Goal: Task Accomplishment & Management: Complete application form

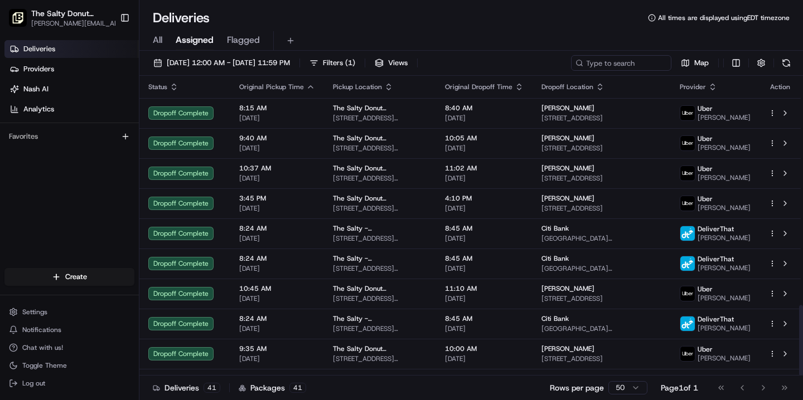
scroll to position [975, 0]
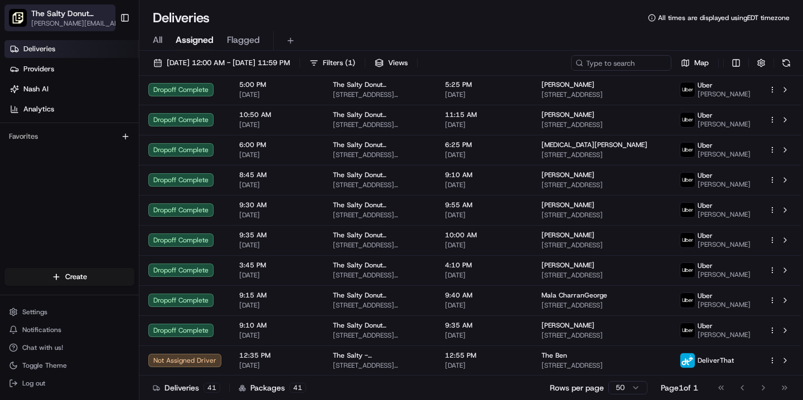
click at [87, 17] on span "The Salty Donut ([GEOGRAPHIC_DATA])" at bounding box center [72, 13] width 83 height 11
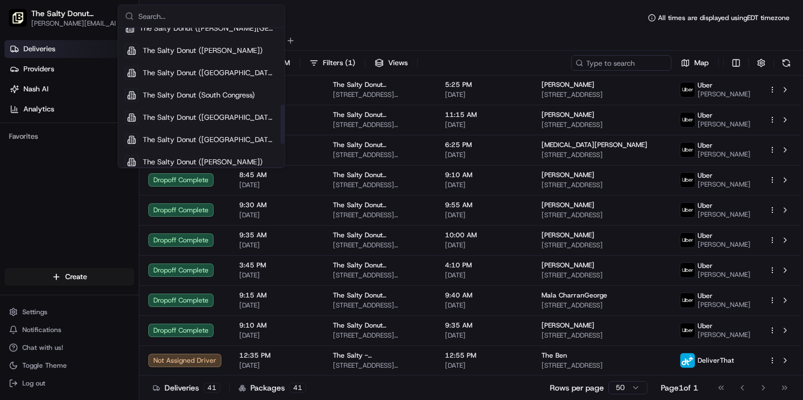
scroll to position [322, 0]
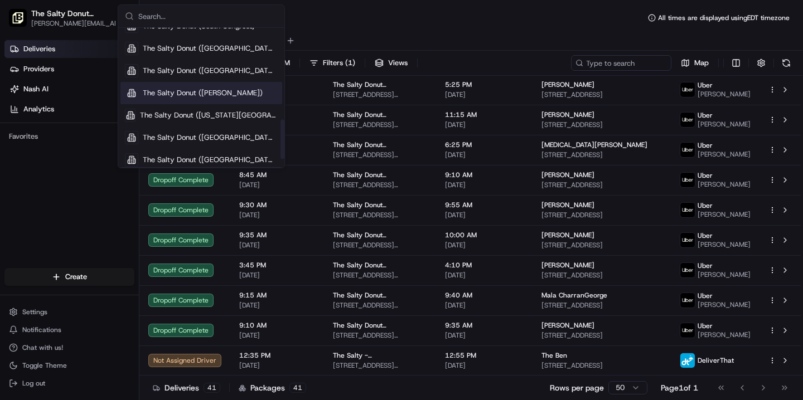
click at [201, 94] on span "The Salty Donut ([PERSON_NAME])" at bounding box center [203, 93] width 120 height 10
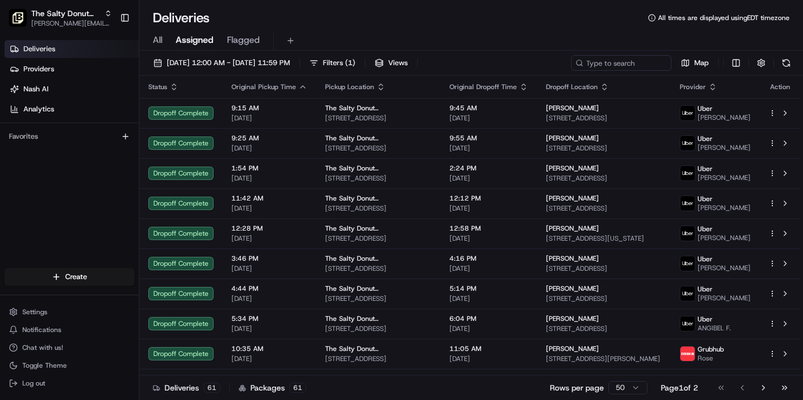
click at [159, 40] on span "All" at bounding box center [157, 39] width 9 height 13
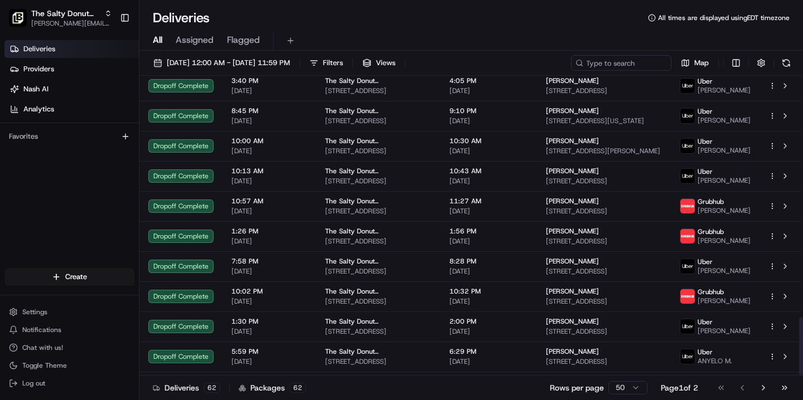
scroll to position [1246, 0]
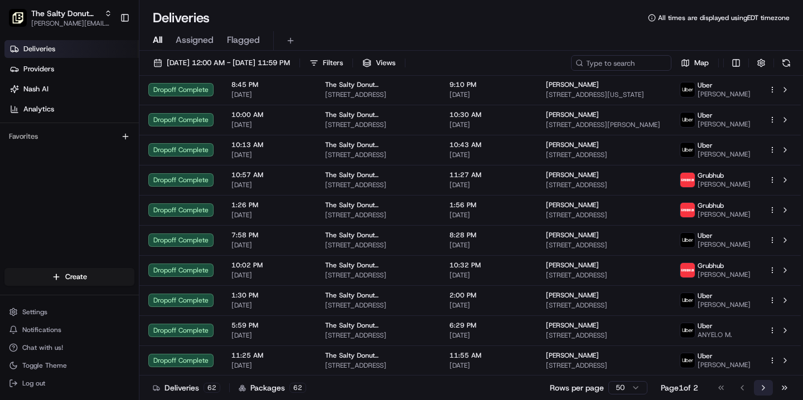
click at [763, 386] on button "Go to next page" at bounding box center [763, 388] width 19 height 16
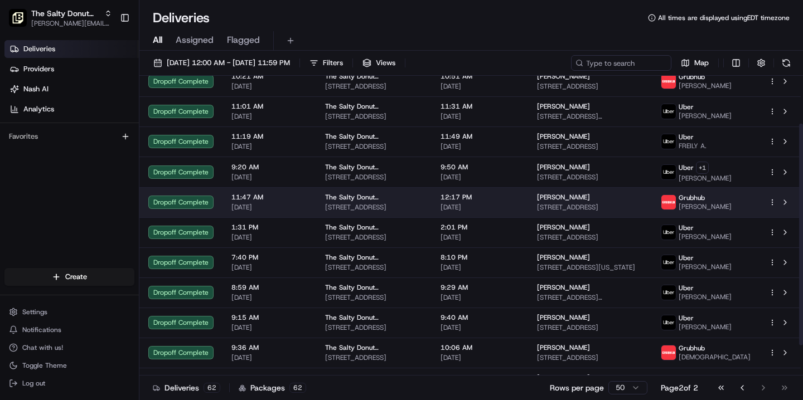
scroll to position [105, 0]
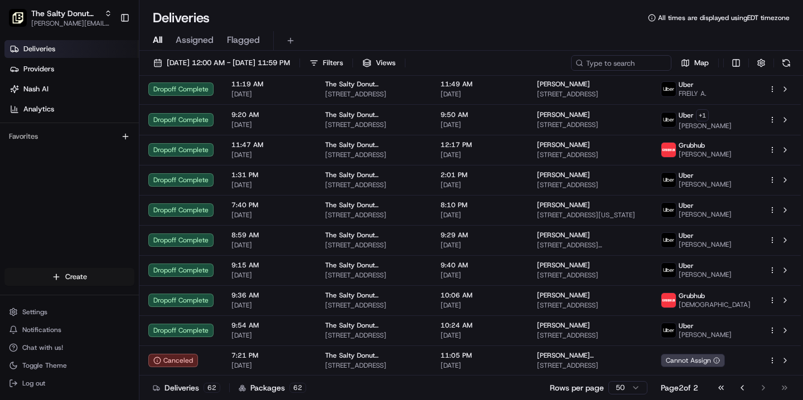
click at [65, 279] on html "The Salty Donut (Tennyson) [PERSON_NAME][EMAIL_ADDRESS][DOMAIN_NAME] Toggle Sid…" at bounding box center [401, 200] width 803 height 400
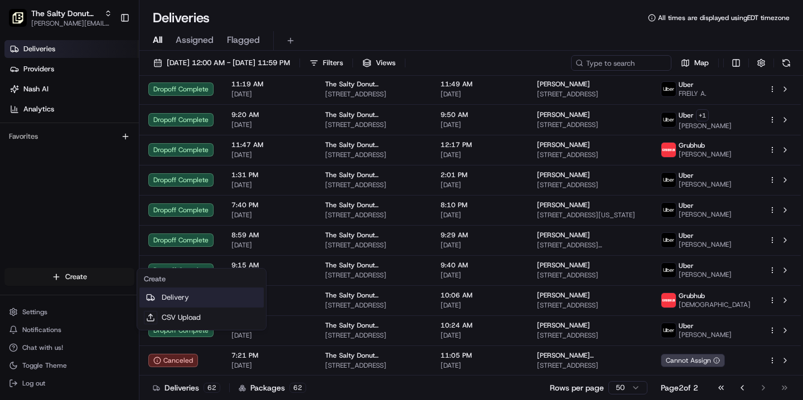
click at [177, 299] on link "Delivery" at bounding box center [201, 298] width 124 height 20
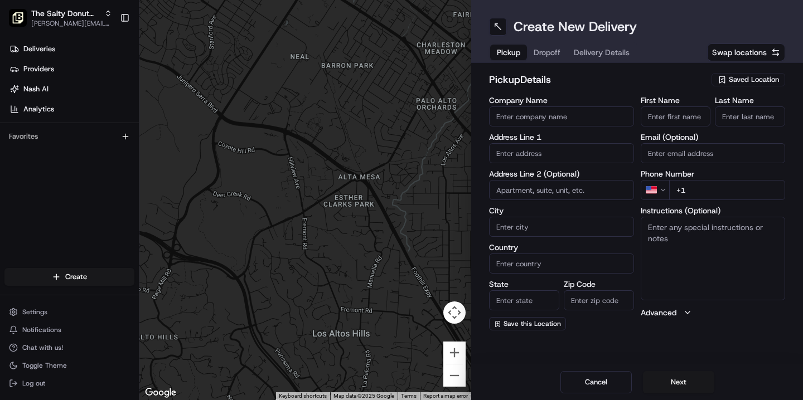
click at [735, 75] on span "Saved Location" at bounding box center [754, 80] width 50 height 10
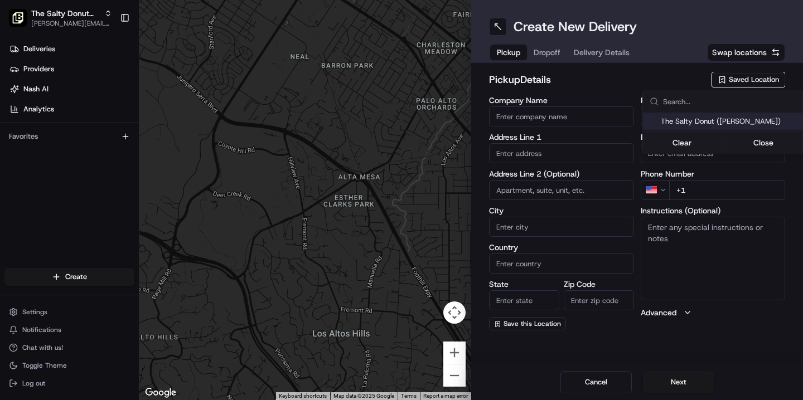
click at [703, 124] on span "The Salty Donut ([PERSON_NAME])" at bounding box center [729, 122] width 137 height 10
type input "The Salty Donut ([PERSON_NAME])"
type input "[STREET_ADDRESS]"
type input "Suite 100"
type input "[GEOGRAPHIC_DATA]"
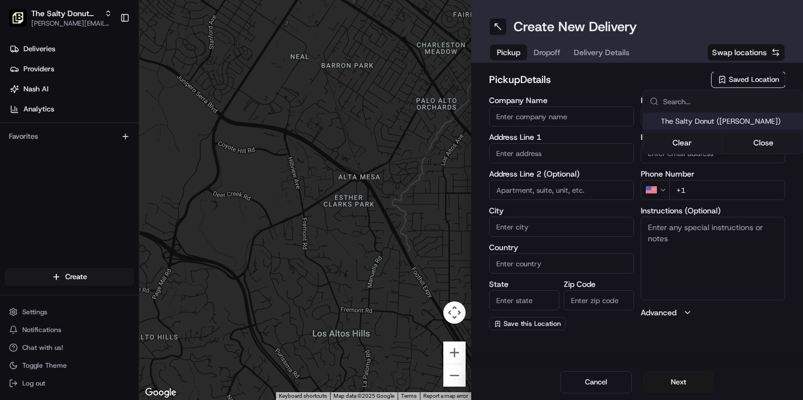
type input "US"
type input "CO"
type input "80212"
type input "The Salty"
type input "Donut"
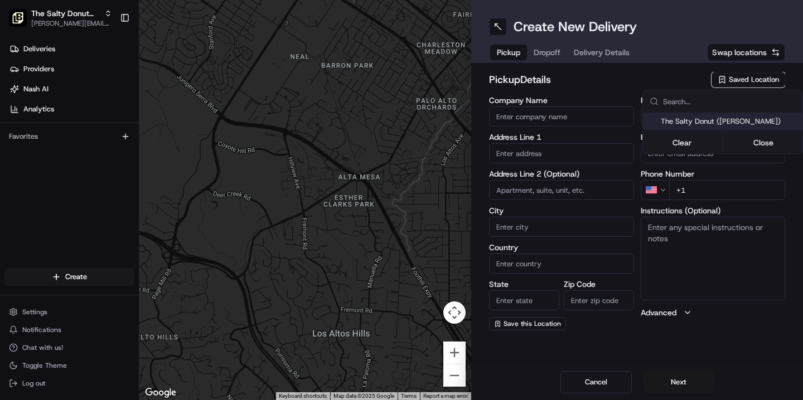
type input "[PHONE_NUMBER]"
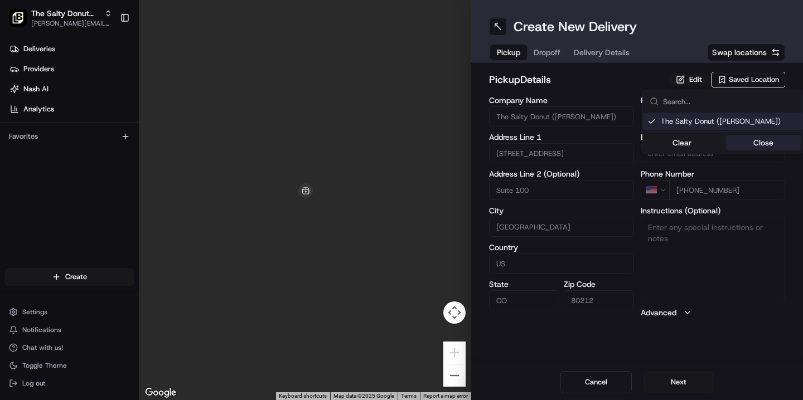
click at [764, 139] on button "Close" at bounding box center [763, 143] width 76 height 16
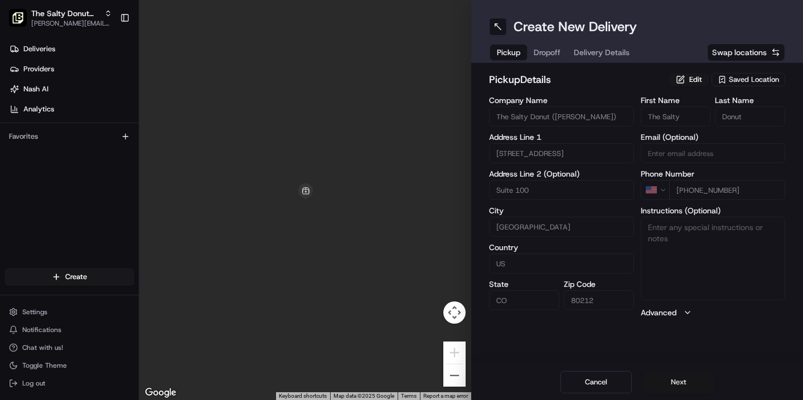
click at [659, 382] on button "Next" at bounding box center [678, 382] width 71 height 22
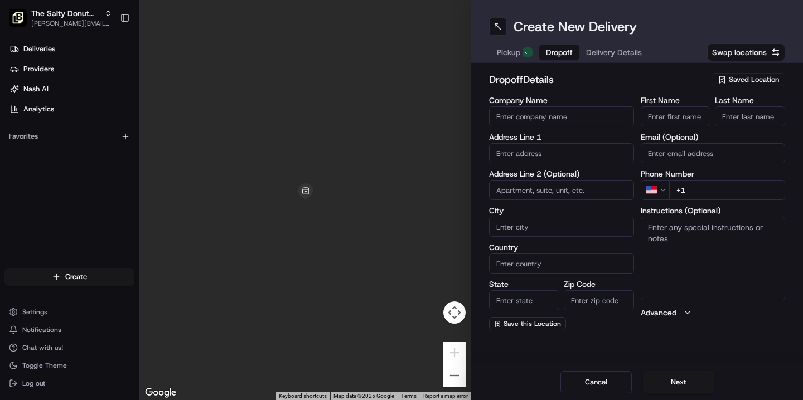
click at [680, 114] on input "First Name" at bounding box center [676, 116] width 70 height 20
type input "[PERSON_NAME]"
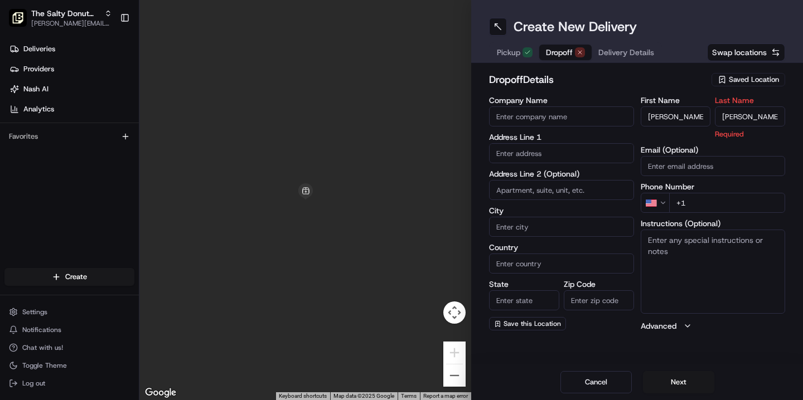
type input "[PERSON_NAME]"
click at [555, 116] on input "Company Name" at bounding box center [561, 116] width 145 height 20
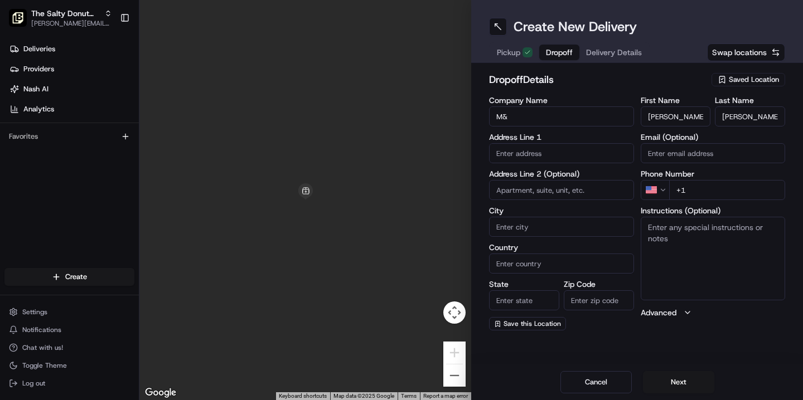
type input "M&N Plumbing Supply Co."
click at [589, 86] on h2 "dropoff Details" at bounding box center [597, 80] width 216 height 16
click at [516, 154] on input "text" at bounding box center [561, 153] width 145 height 20
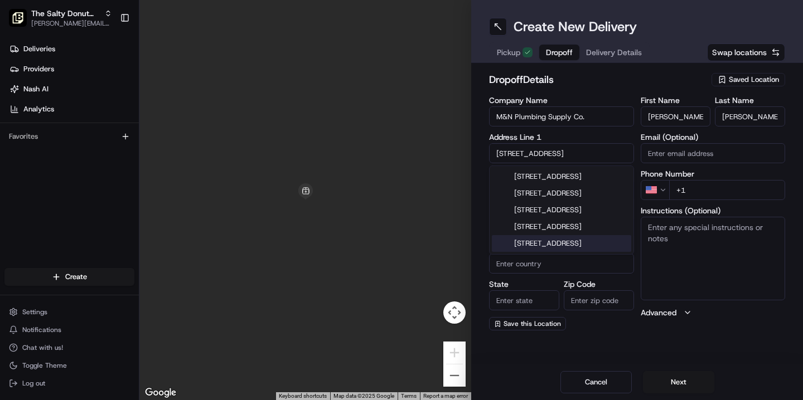
click at [560, 252] on div "[STREET_ADDRESS]" at bounding box center [561, 243] width 139 height 17
type input "[STREET_ADDRESS]"
type input "[GEOGRAPHIC_DATA]"
type input "CO"
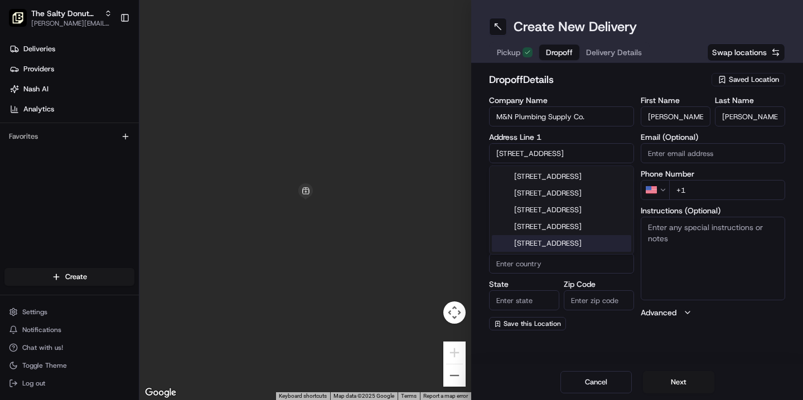
type input "80216"
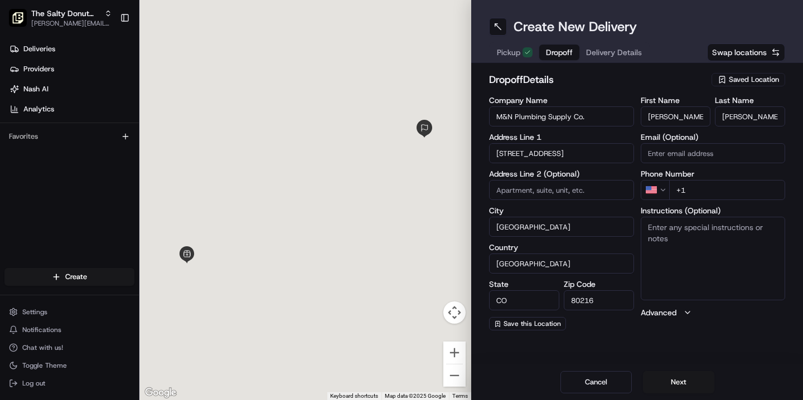
type input "[STREET_ADDRESS]"
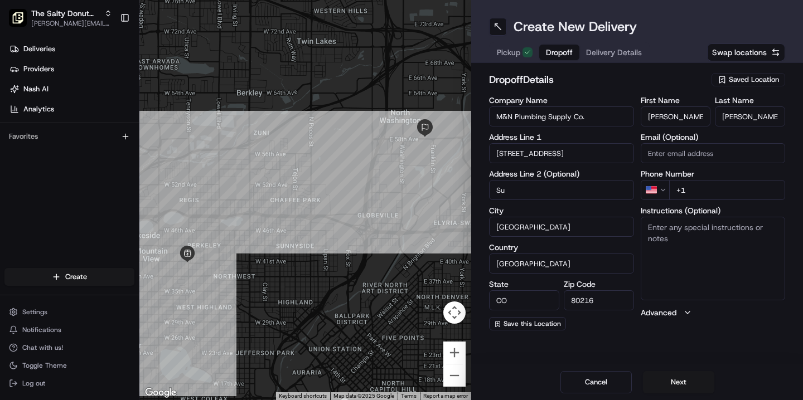
type input "S"
type input "Unit A"
click at [694, 228] on textarea "Instructions (Optional)" at bounding box center [713, 259] width 145 height 84
type textarea "Please handle with care. Contact [PERSON_NAME] upon arrival. Thanks!"
click at [696, 187] on input "+1" at bounding box center [727, 190] width 117 height 20
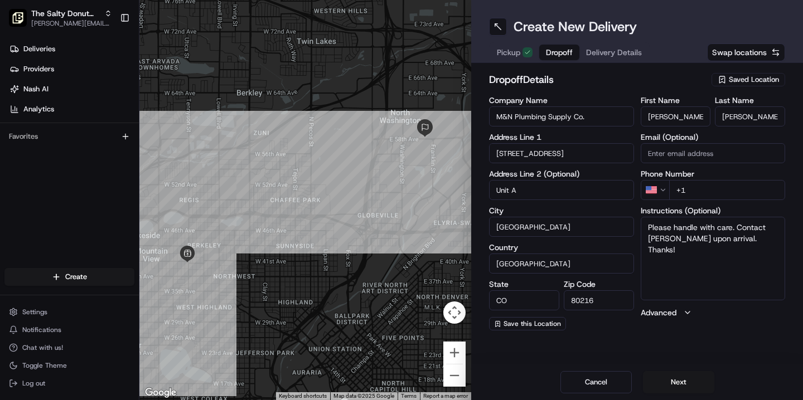
paste input "[PHONE_NUMBER]"
type input "[PHONE_NUMBER]"
click at [673, 384] on button "Next" at bounding box center [678, 382] width 71 height 22
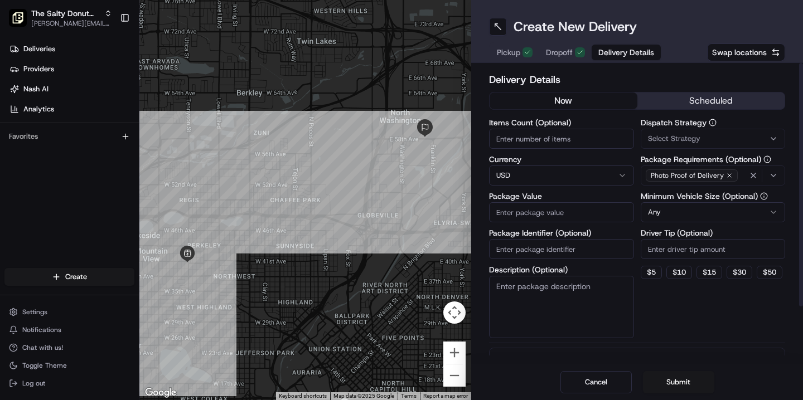
click at [702, 98] on button "scheduled" at bounding box center [711, 101] width 148 height 17
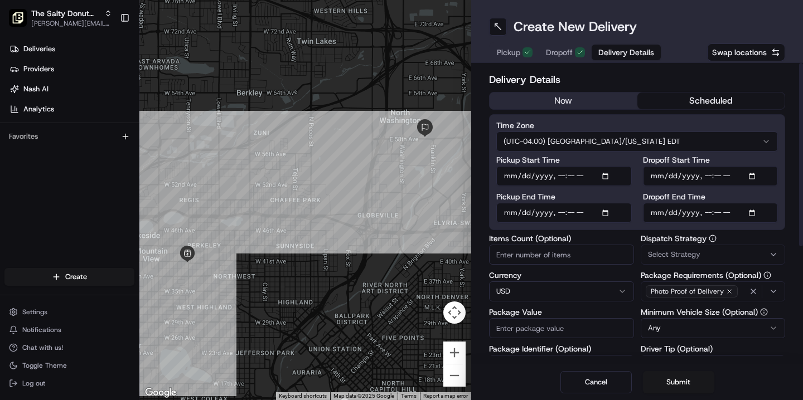
click at [634, 140] on html "The Salty Donut (Tennyson) [PERSON_NAME][EMAIL_ADDRESS][DOMAIN_NAME] Toggle Sid…" at bounding box center [401, 200] width 803 height 400
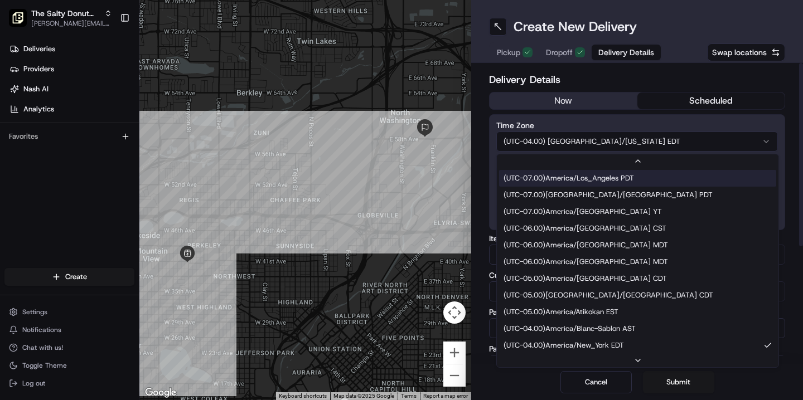
scroll to position [50, 0]
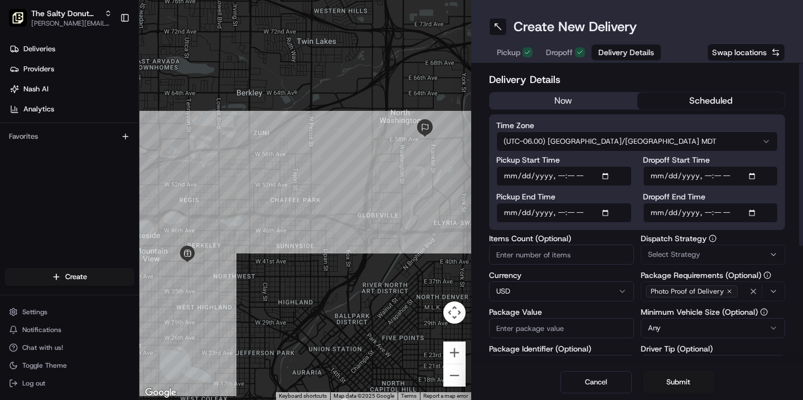
click at [656, 179] on input "Dropoff Start Time" at bounding box center [710, 176] width 135 height 20
type input "[DATE]T06:55"
click at [654, 214] on input "Dropoff End Time" at bounding box center [710, 213] width 135 height 20
type input "[DATE]T07:00"
click at [663, 253] on span "Select Strategy" at bounding box center [674, 255] width 52 height 10
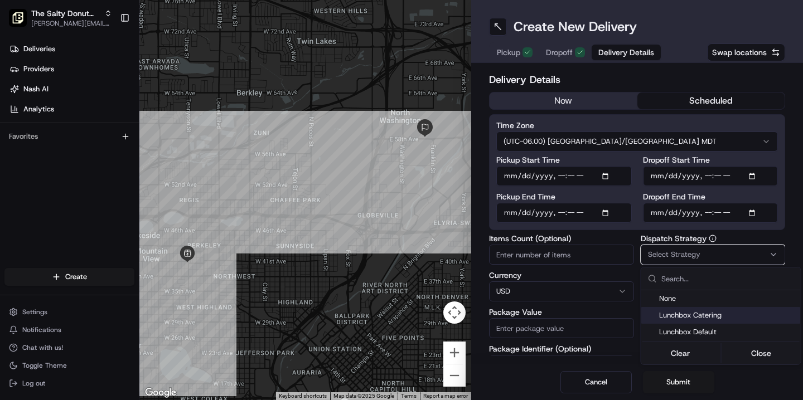
click at [676, 318] on span "Lunchbox Catering" at bounding box center [727, 315] width 137 height 10
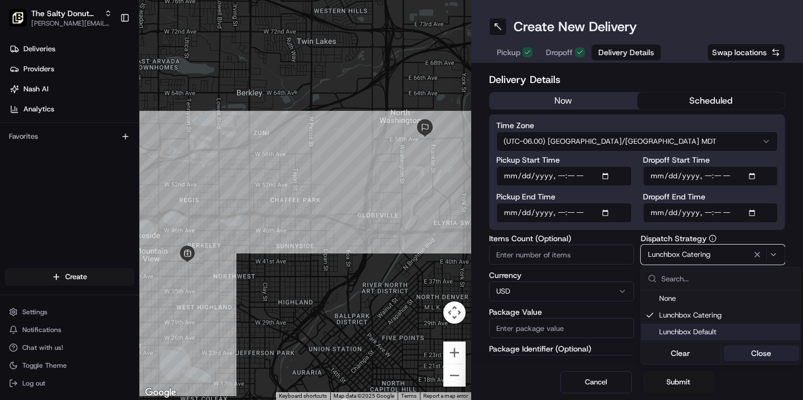
click at [745, 352] on button "Close" at bounding box center [761, 354] width 76 height 16
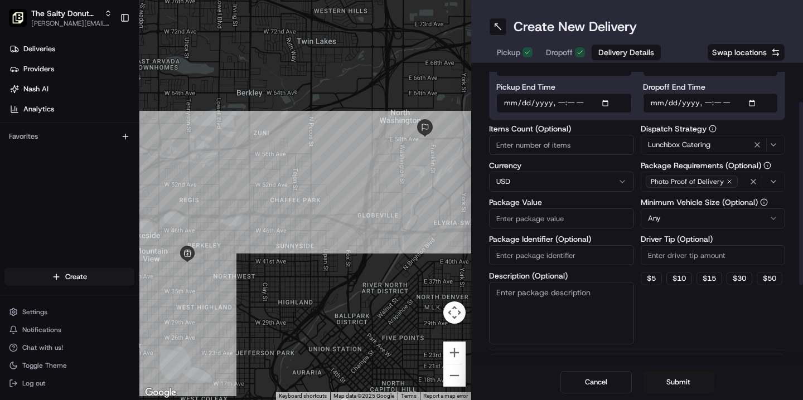
scroll to position [113, 0]
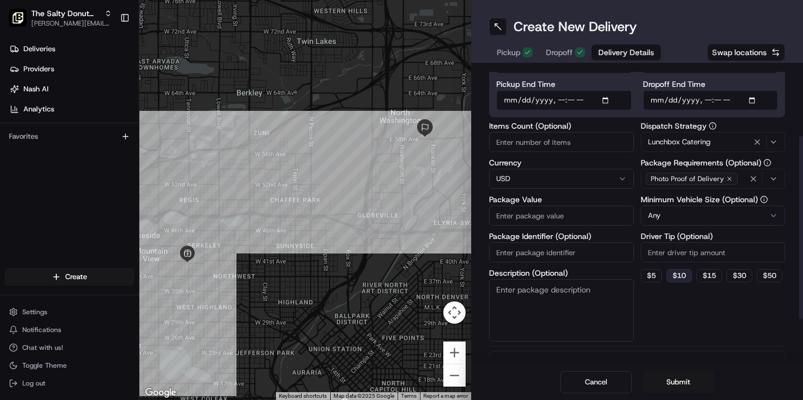
click at [682, 276] on button "$ 10" at bounding box center [679, 275] width 26 height 13
type input "10"
click at [552, 293] on textarea "Description (Optional)" at bounding box center [561, 310] width 145 height 62
type textarea "Donuts"
click at [516, 214] on input "Package Value" at bounding box center [561, 216] width 145 height 20
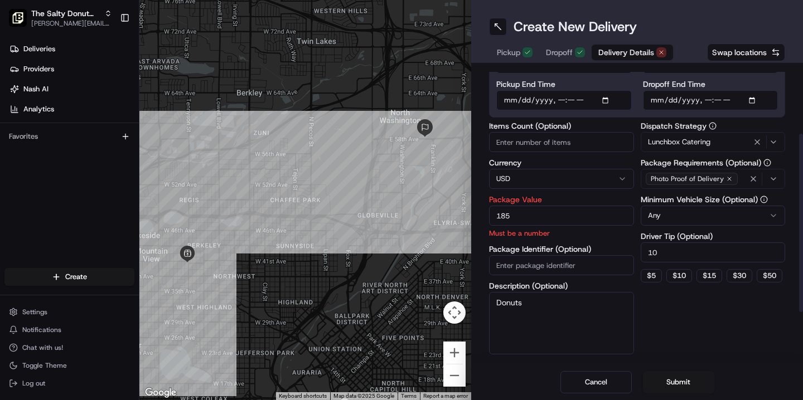
type input "185"
click at [668, 327] on div "Dispatch Strategy Lunchbox Catering Package Requirements (Optional) Photo Proof…" at bounding box center [713, 238] width 145 height 232
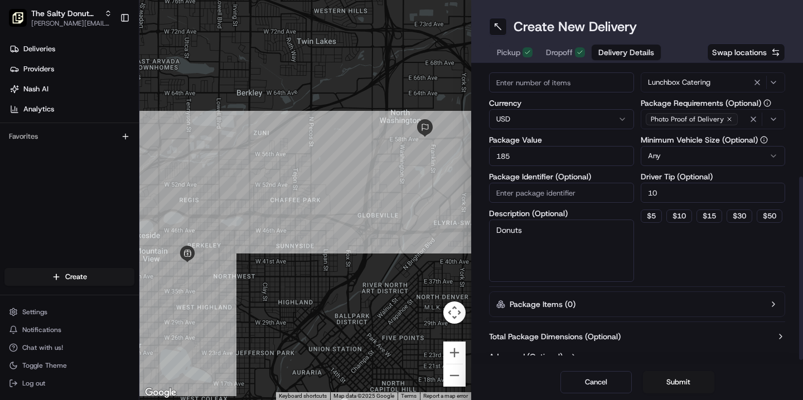
scroll to position [177, 0]
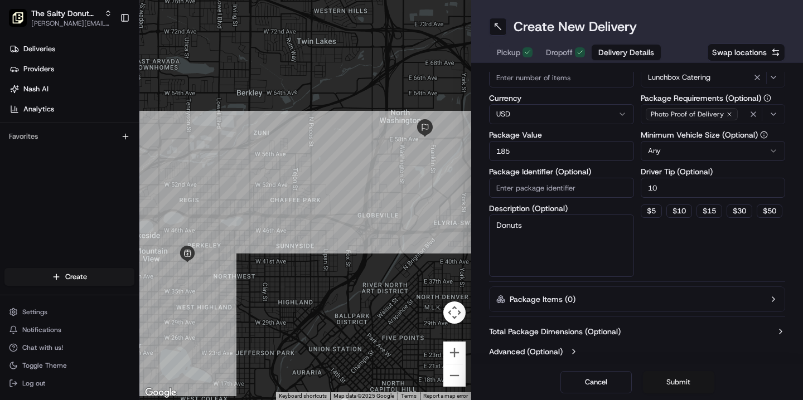
click at [674, 383] on button "Submit" at bounding box center [678, 382] width 71 height 22
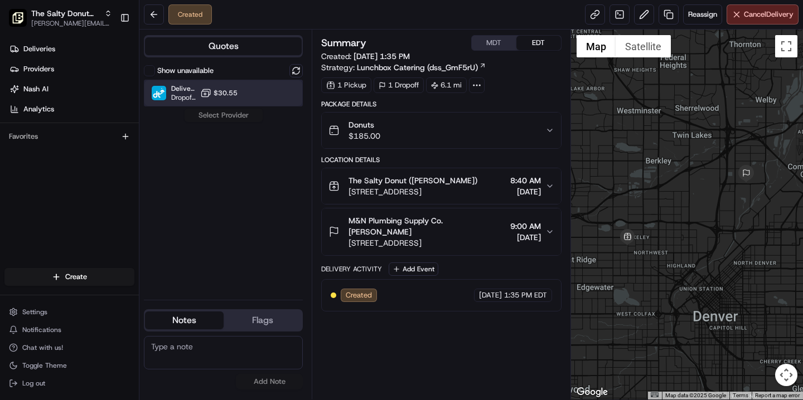
click at [239, 92] on div "DeliverThat Dropoff ETA - $30.55" at bounding box center [223, 93] width 159 height 27
click at [225, 112] on button "Assign Provider" at bounding box center [223, 115] width 79 height 13
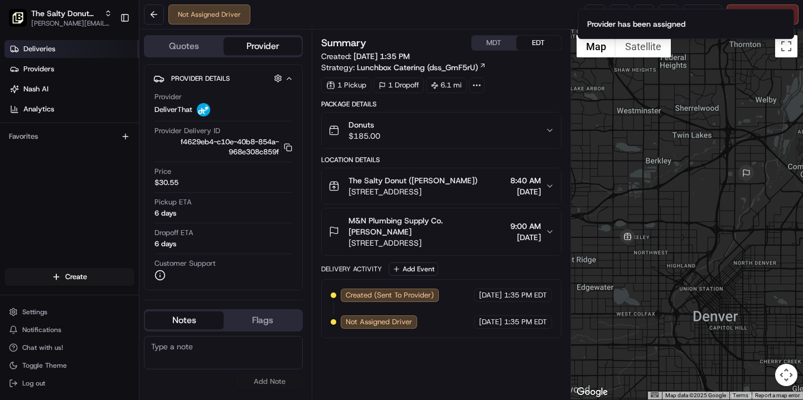
click at [64, 47] on link "Deliveries" at bounding box center [71, 49] width 134 height 18
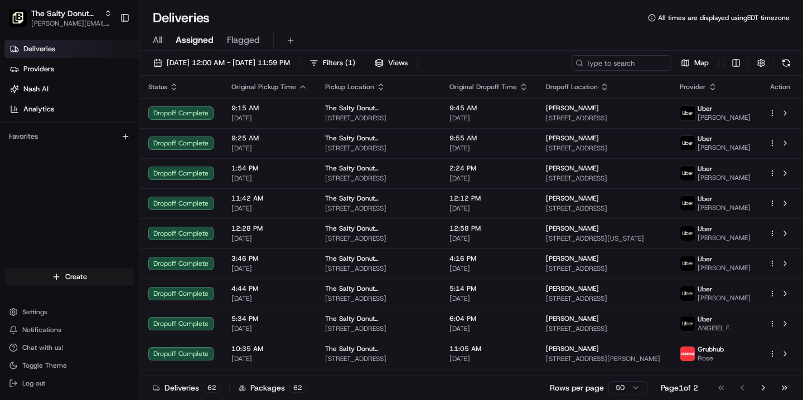
click at [158, 41] on span "All" at bounding box center [157, 39] width 9 height 13
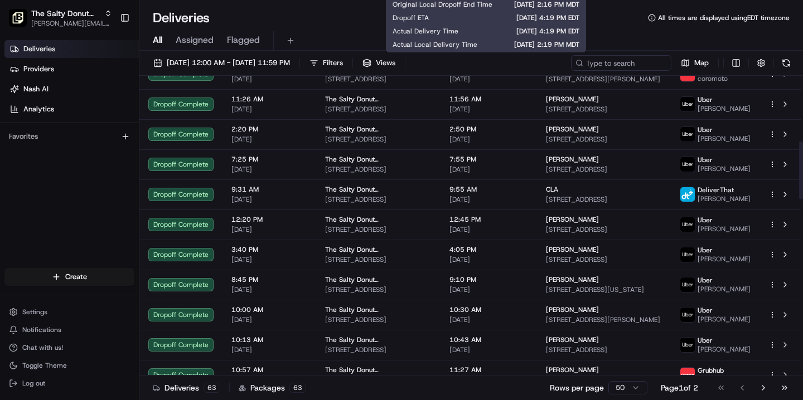
scroll to position [1246, 0]
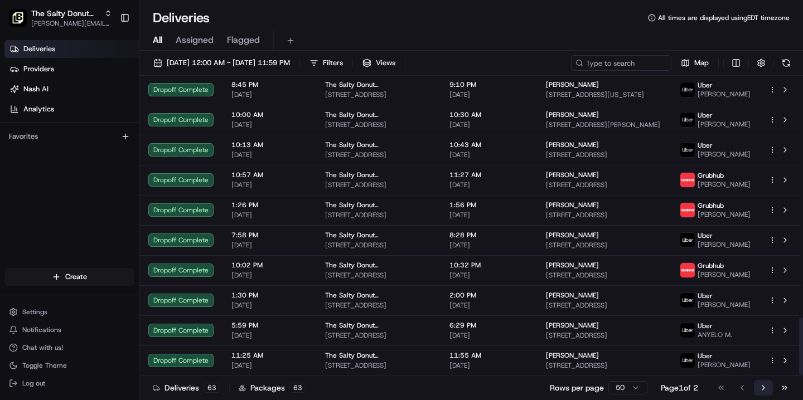
click at [760, 389] on button "Go to next page" at bounding box center [763, 388] width 19 height 16
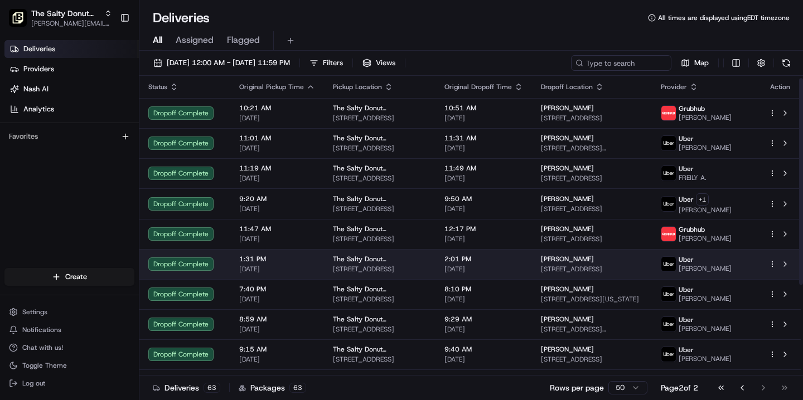
scroll to position [135, 0]
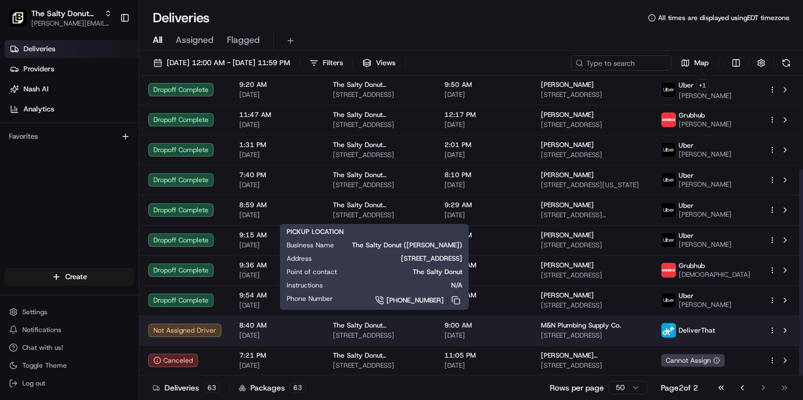
click at [377, 328] on span "The Salty Donut ([PERSON_NAME])" at bounding box center [380, 325] width 94 height 9
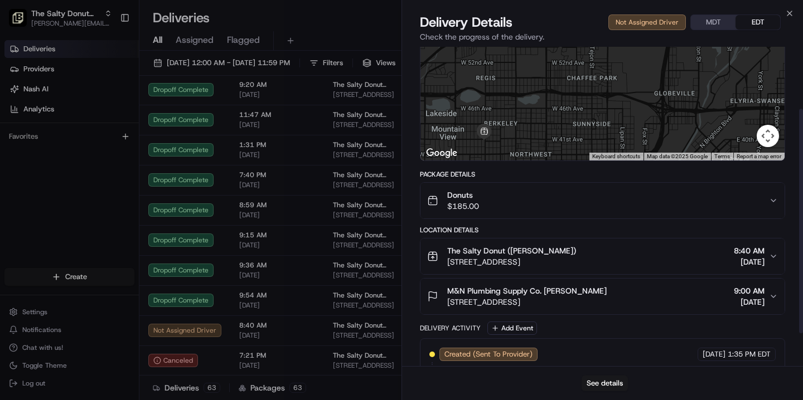
scroll to position [98, 0]
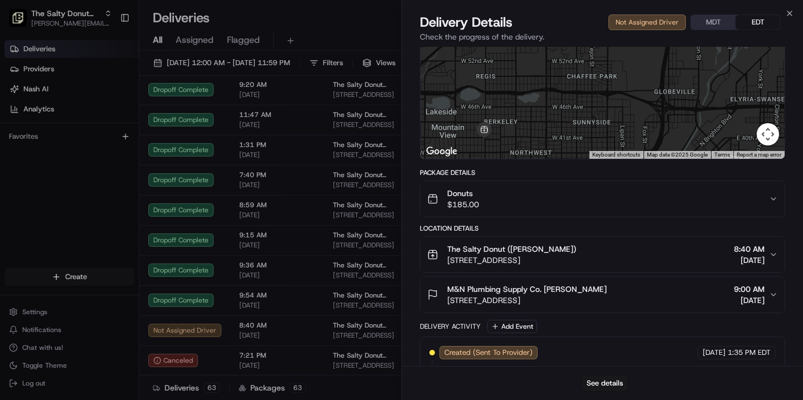
click at [714, 22] on button "MDT" at bounding box center [713, 22] width 45 height 14
click at [788, 14] on icon "button" at bounding box center [789, 13] width 4 height 4
